Goal: Information Seeking & Learning: Learn about a topic

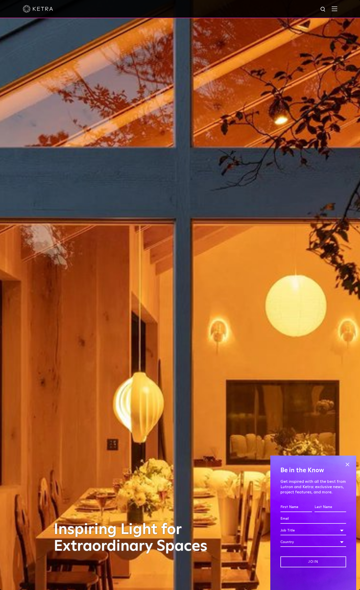
click at [337, 7] on img at bounding box center [334, 8] width 6 height 5
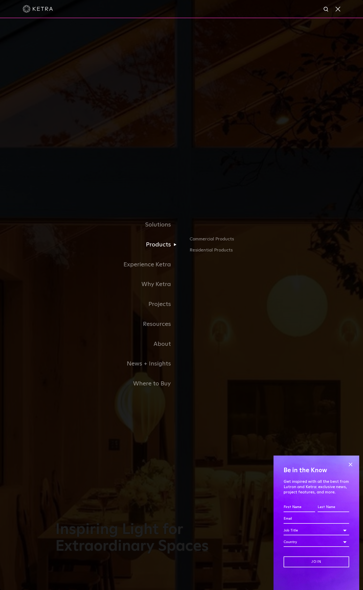
click at [164, 247] on link "Products" at bounding box center [119, 245] width 126 height 20
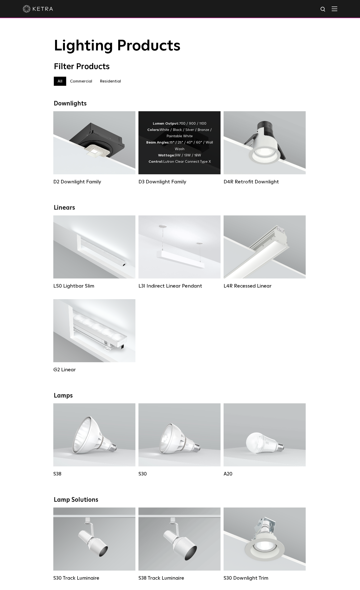
click at [166, 168] on div "Lumen Output: 700 / 900 / 1100 Colors: White / Black / Silver / Bronze / Painta…" at bounding box center [179, 142] width 82 height 63
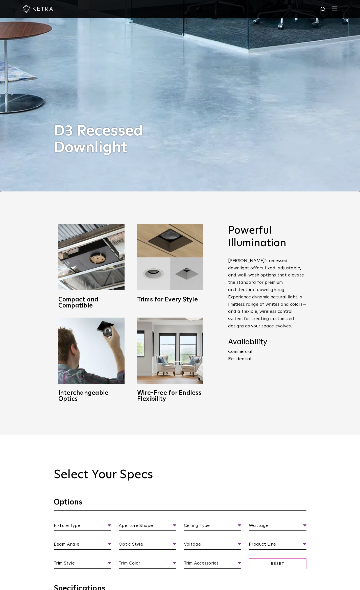
scroll to position [470, 0]
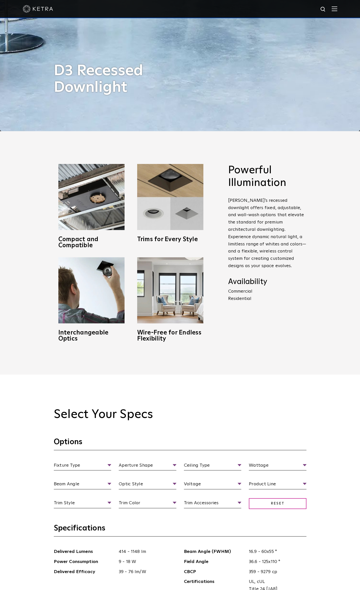
drag, startPoint x: 168, startPoint y: 196, endPoint x: 163, endPoint y: 230, distance: 35.3
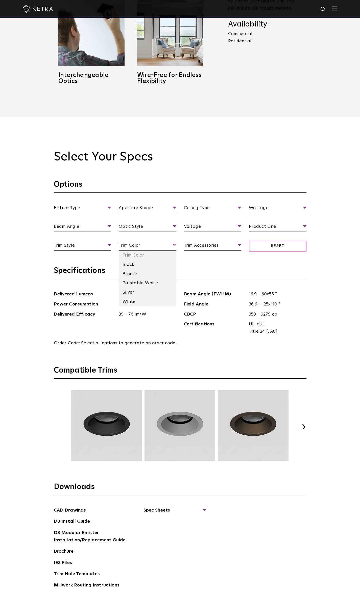
drag, startPoint x: 172, startPoint y: 242, endPoint x: 170, endPoint y: 275, distance: 33.1
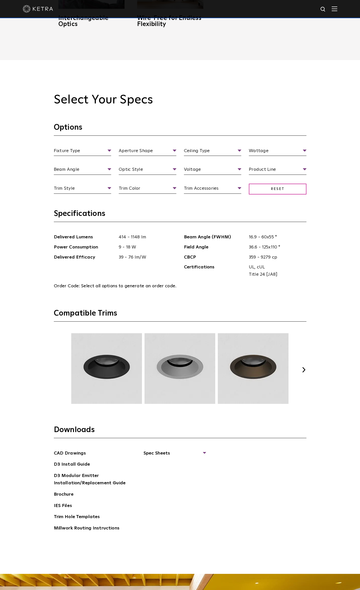
drag, startPoint x: 176, startPoint y: 283, endPoint x: 177, endPoint y: 279, distance: 3.9
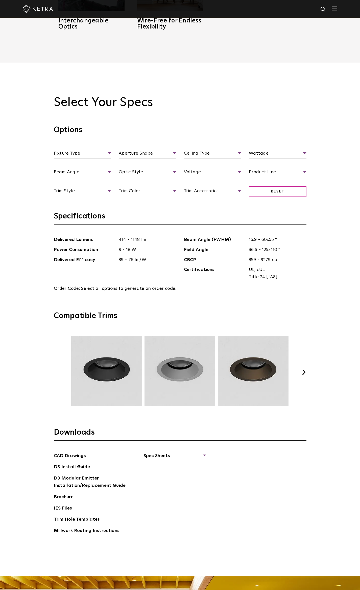
click at [304, 371] on button "Next" at bounding box center [303, 372] width 5 height 5
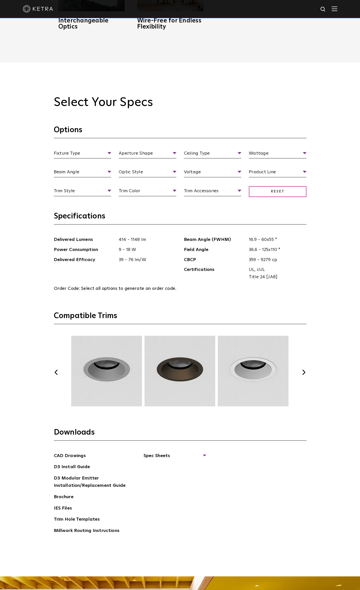
click at [304, 371] on button "Next" at bounding box center [303, 372] width 5 height 5
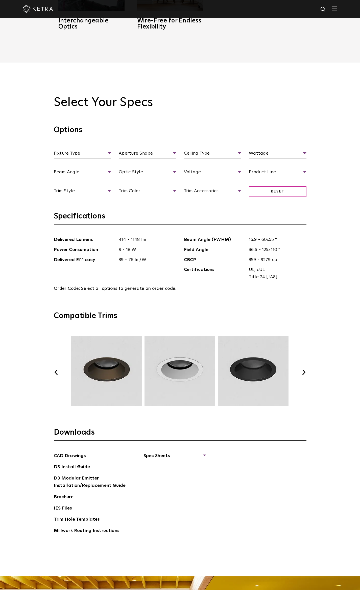
click at [304, 371] on button "Next" at bounding box center [303, 372] width 5 height 5
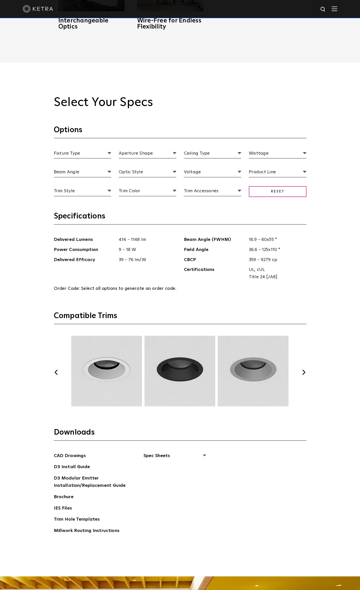
click at [304, 371] on button "Next" at bounding box center [303, 372] width 5 height 5
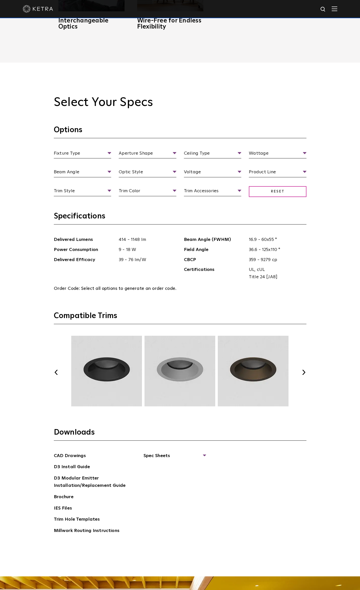
click at [304, 371] on button "Next" at bounding box center [303, 372] width 5 height 5
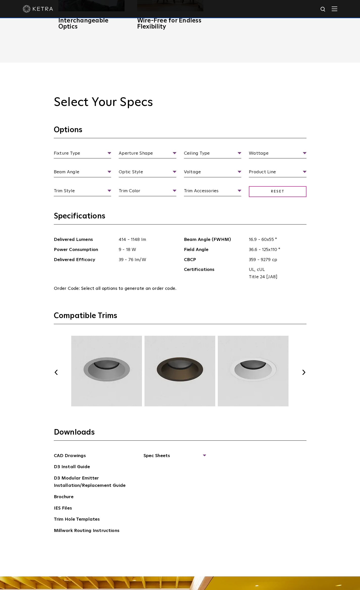
click at [304, 371] on button "Next" at bounding box center [303, 372] width 5 height 5
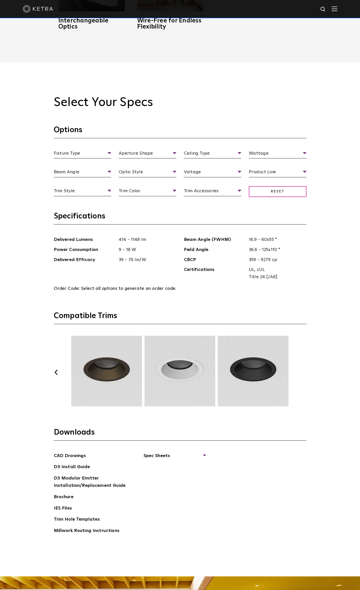
click at [304, 371] on button "Next" at bounding box center [303, 372] width 5 height 5
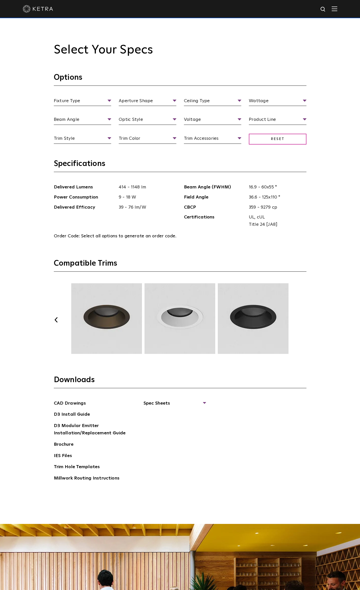
scroll to position [851, 0]
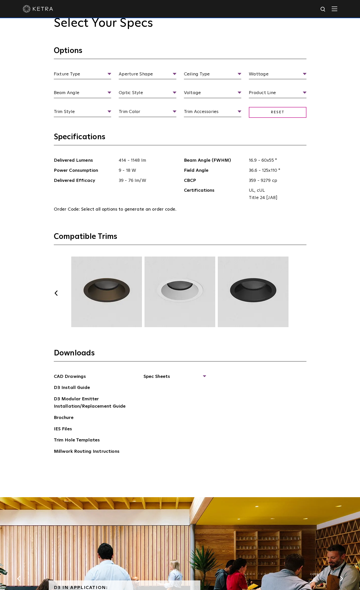
drag, startPoint x: 263, startPoint y: 421, endPoint x: 263, endPoint y: 428, distance: 7.1
click at [68, 417] on link "Brochure" at bounding box center [64, 418] width 20 height 8
click at [158, 376] on span "Spec Sheets" at bounding box center [174, 378] width 62 height 11
click at [157, 389] on link "D3 Adjustable Round" at bounding box center [169, 388] width 38 height 6
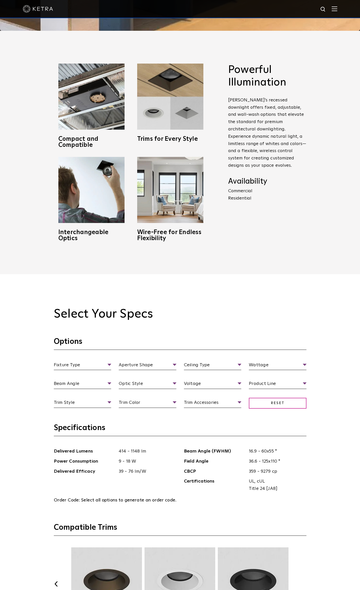
scroll to position [0, 0]
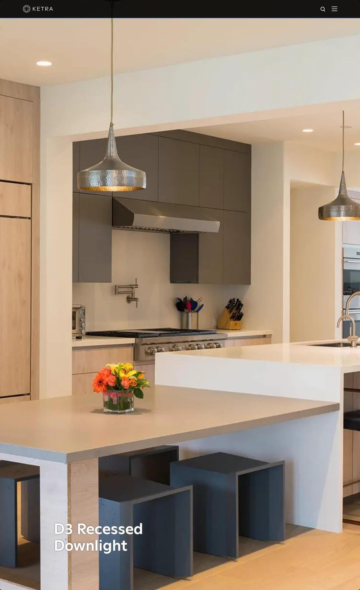
drag, startPoint x: 136, startPoint y: 77, endPoint x: 137, endPoint y: 47, distance: 29.5
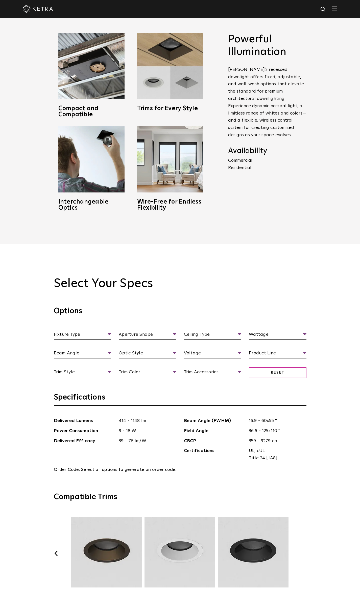
drag, startPoint x: 137, startPoint y: 136, endPoint x: 136, endPoint y: 156, distance: 20.5
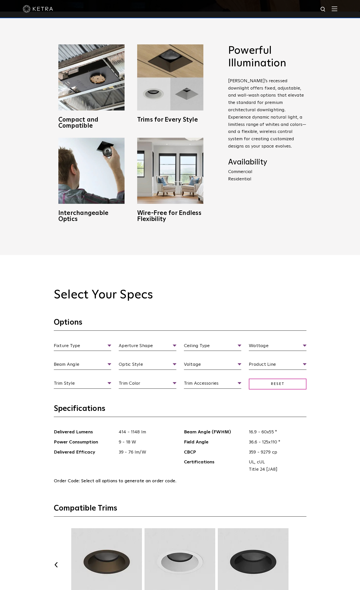
drag, startPoint x: 136, startPoint y: 130, endPoint x: 137, endPoint y: 121, distance: 8.9
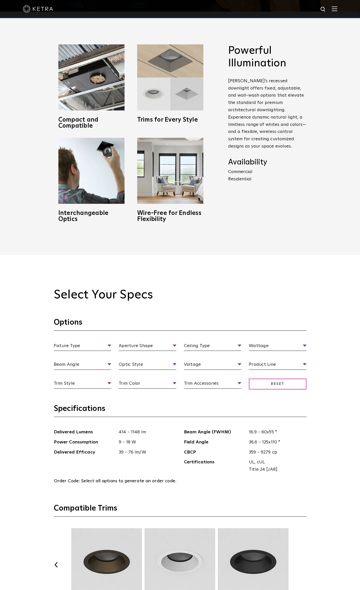
scroll to position [551, 0]
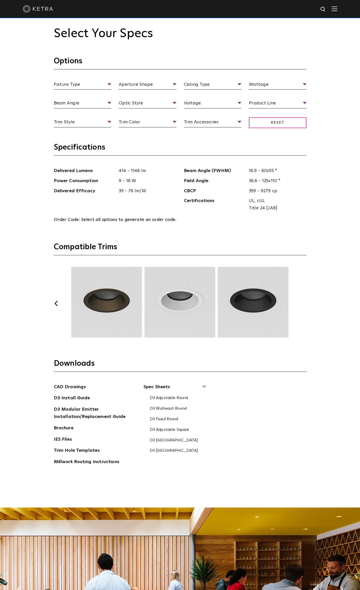
drag, startPoint x: 134, startPoint y: 137, endPoint x: 124, endPoint y: 211, distance: 75.3
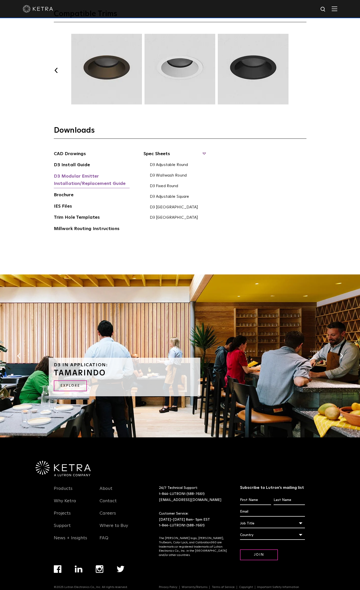
scroll to position [1057, 0]
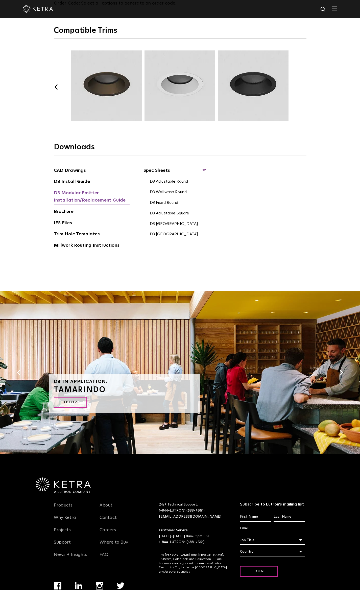
drag, startPoint x: 126, startPoint y: 195, endPoint x: 126, endPoint y: 189, distance: 5.3
click at [173, 214] on link "D3 Adjustable Square" at bounding box center [169, 214] width 39 height 6
